Goal: Task Accomplishment & Management: Complete application form

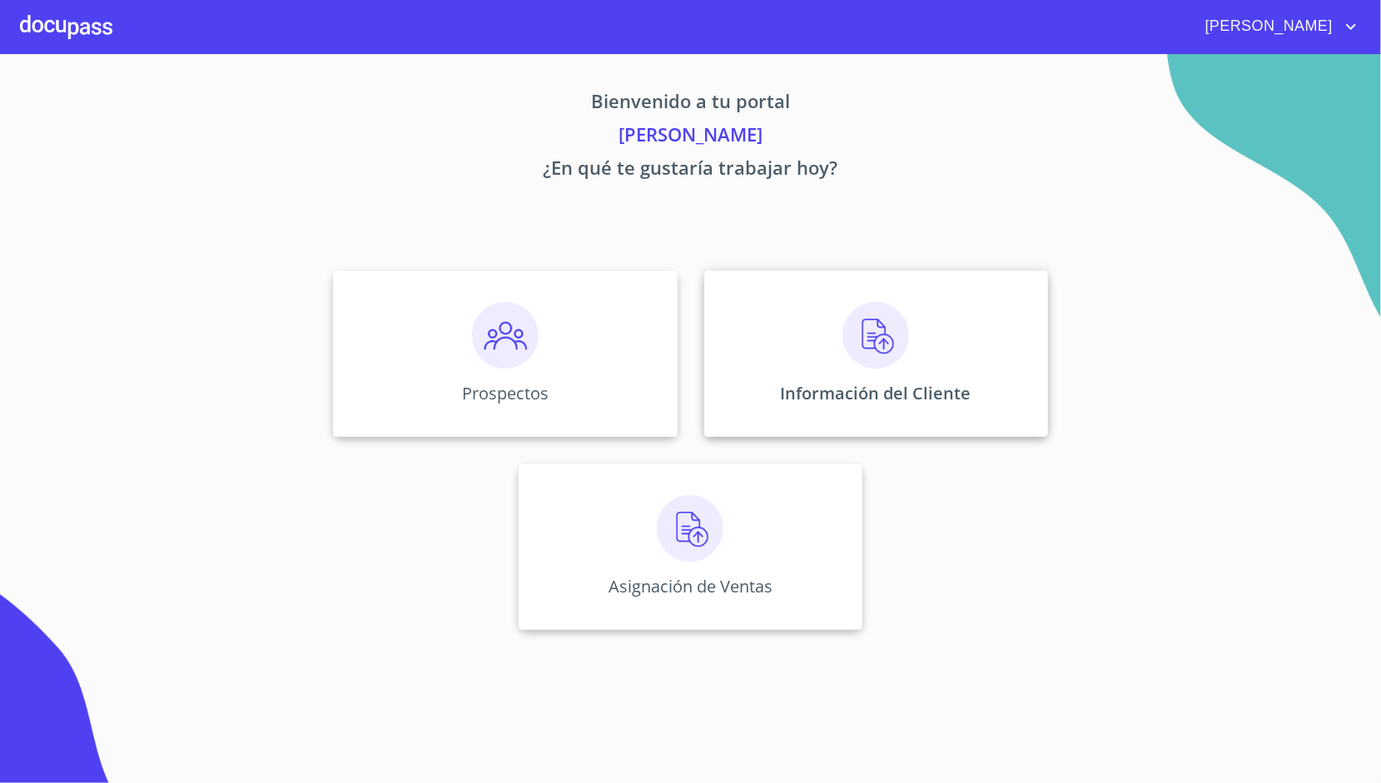
click at [799, 313] on div "Información del Cliente" at bounding box center [876, 353] width 344 height 166
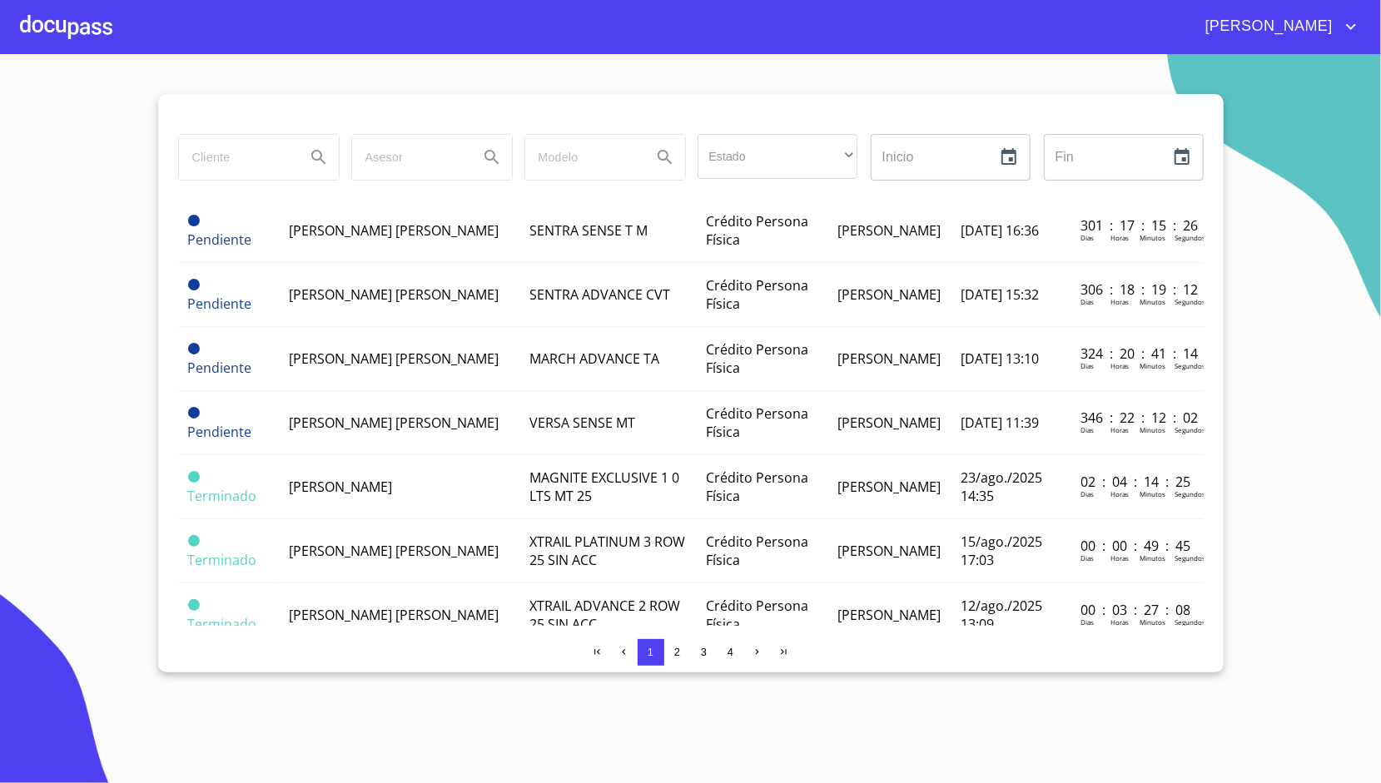
scroll to position [592, 0]
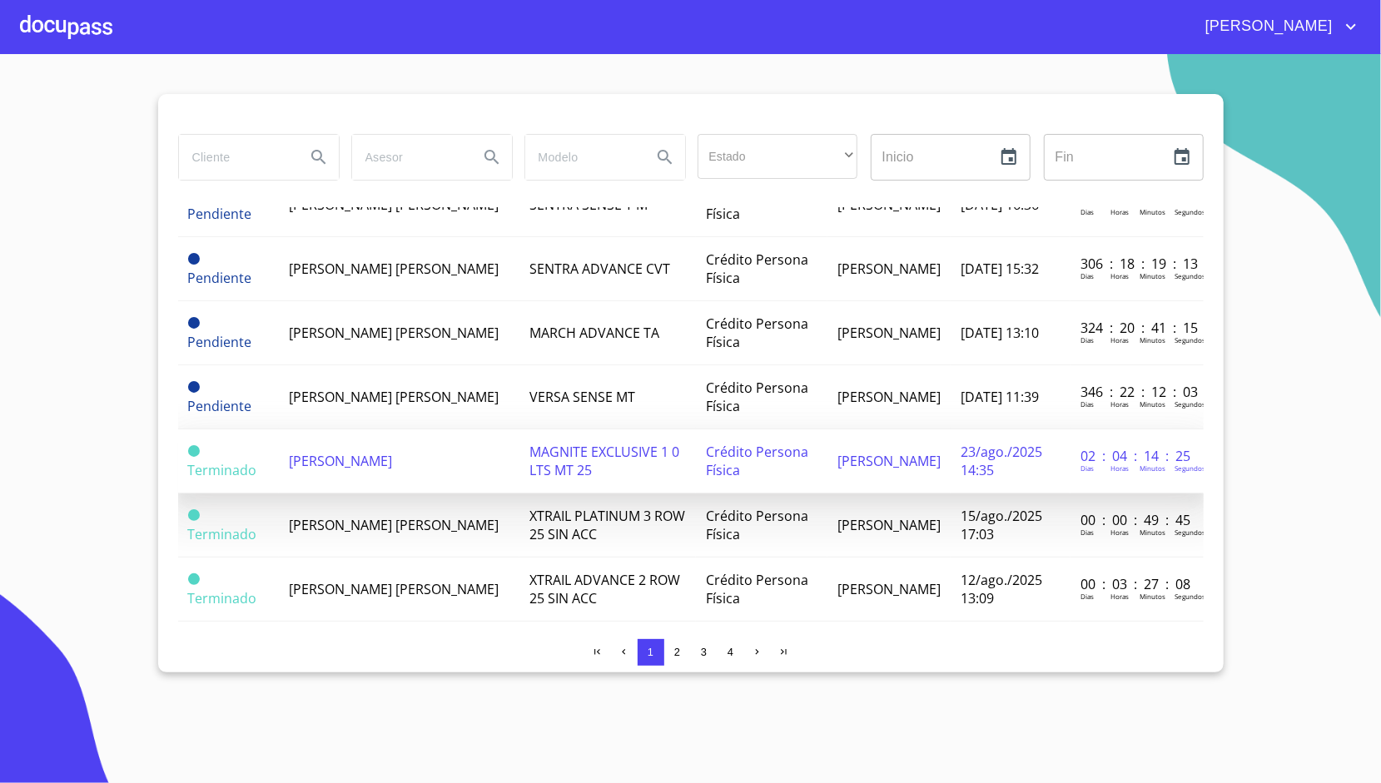
click at [392, 456] on span "[PERSON_NAME]" at bounding box center [340, 461] width 103 height 18
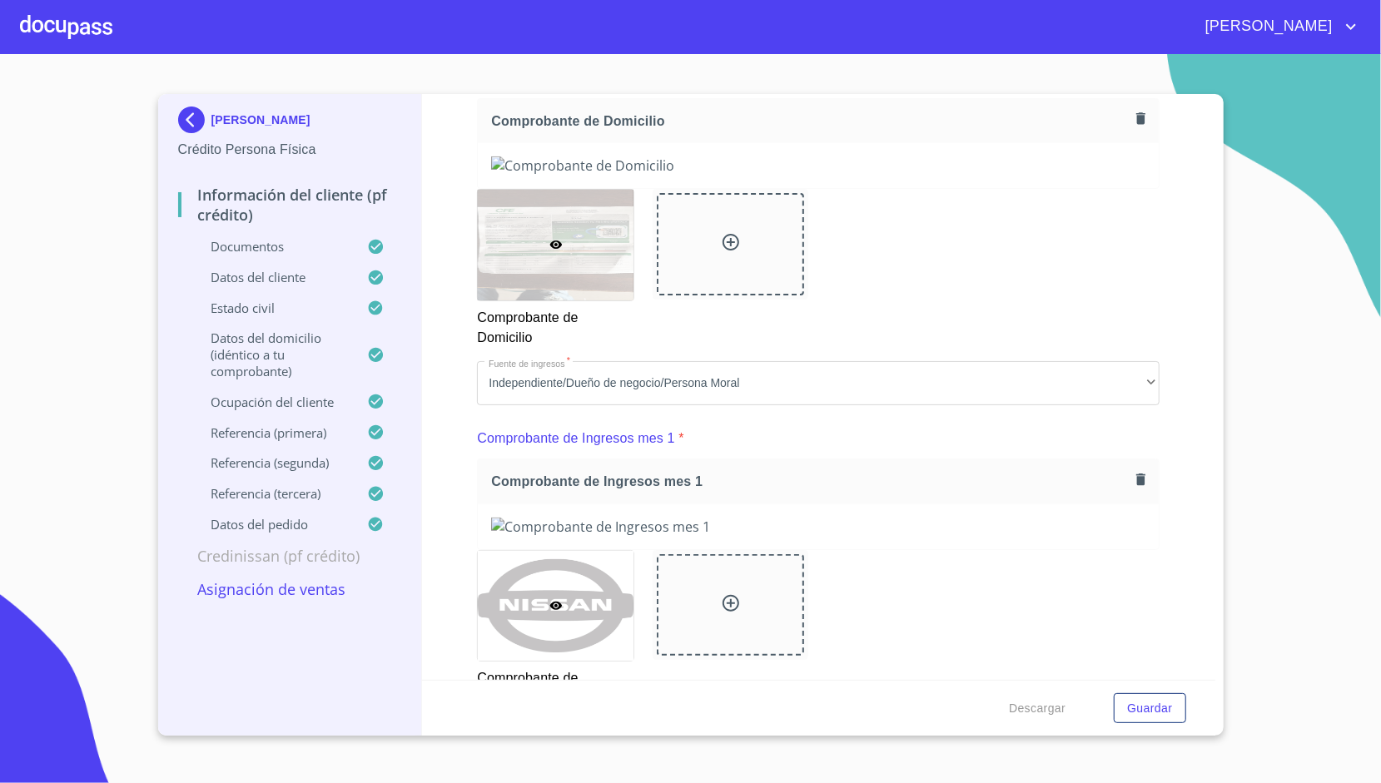
scroll to position [937, 0]
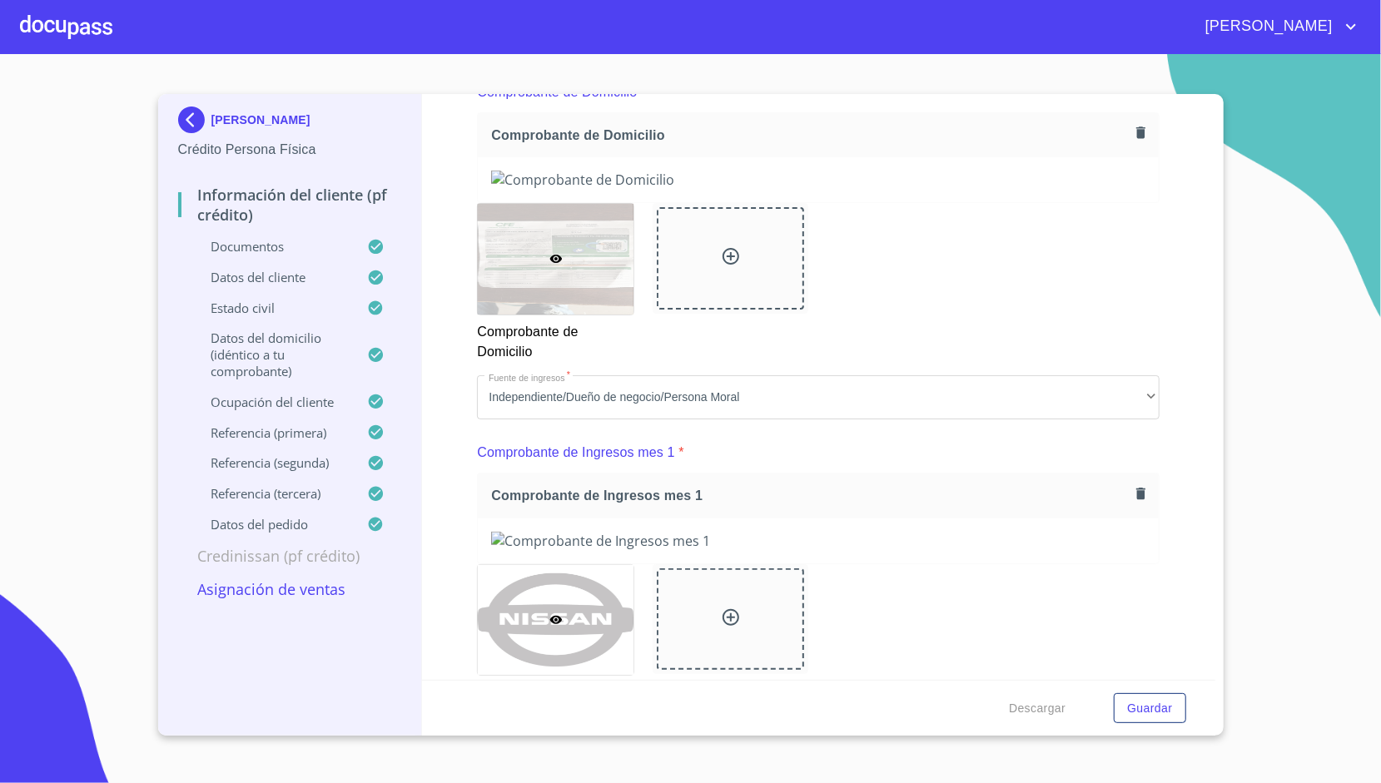
click at [1135, 136] on icon "button" at bounding box center [1141, 133] width 16 height 16
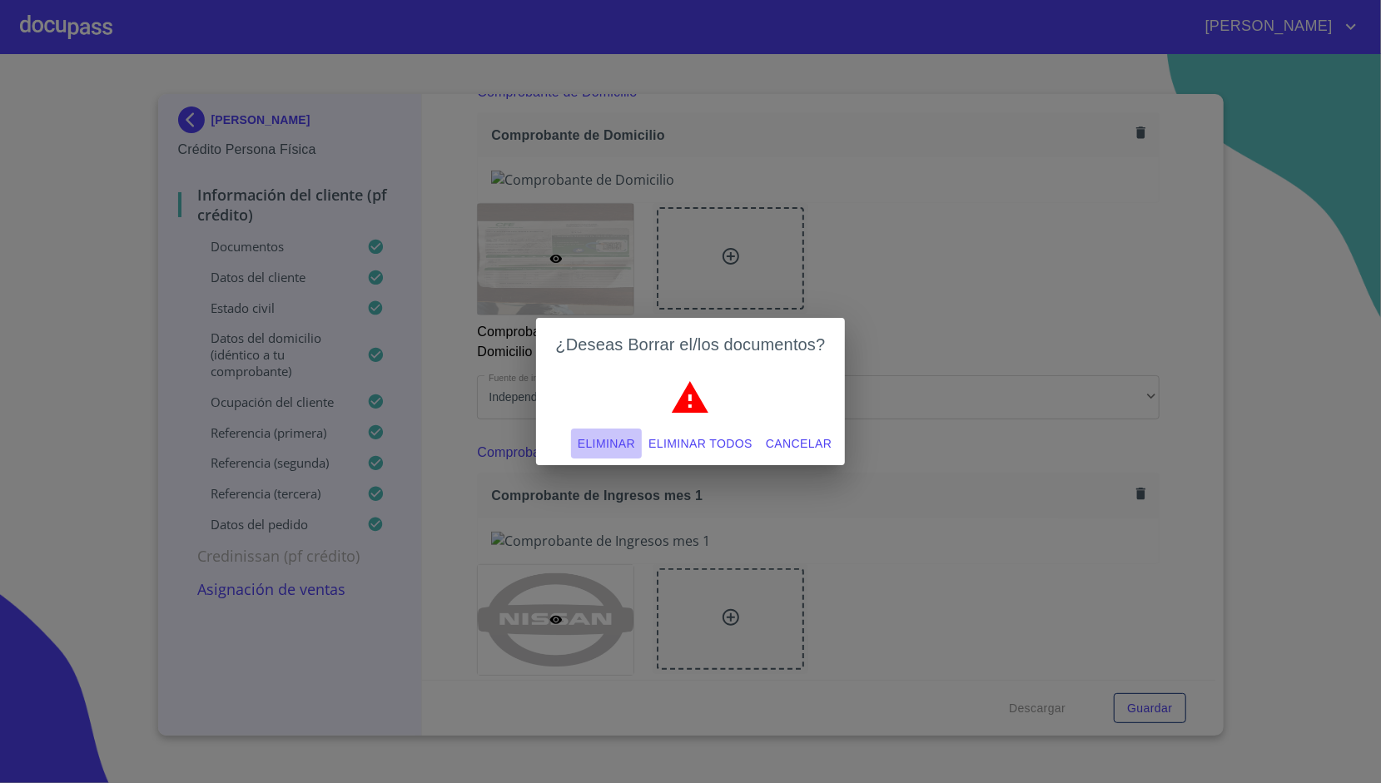
click at [635, 446] on span "Eliminar" at bounding box center [606, 444] width 57 height 21
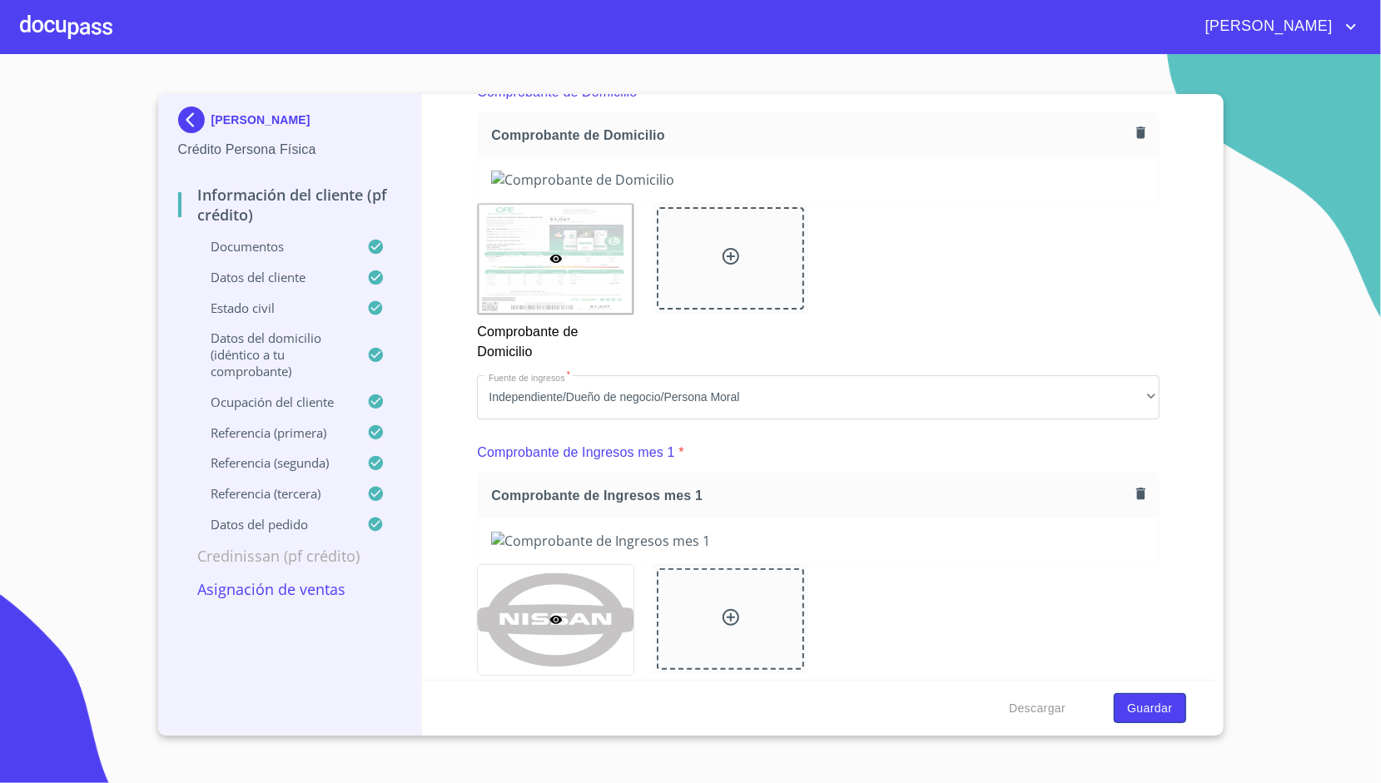
click at [1134, 707] on span "Guardar" at bounding box center [1149, 708] width 45 height 21
